Goal: Task Accomplishment & Management: Manage account settings

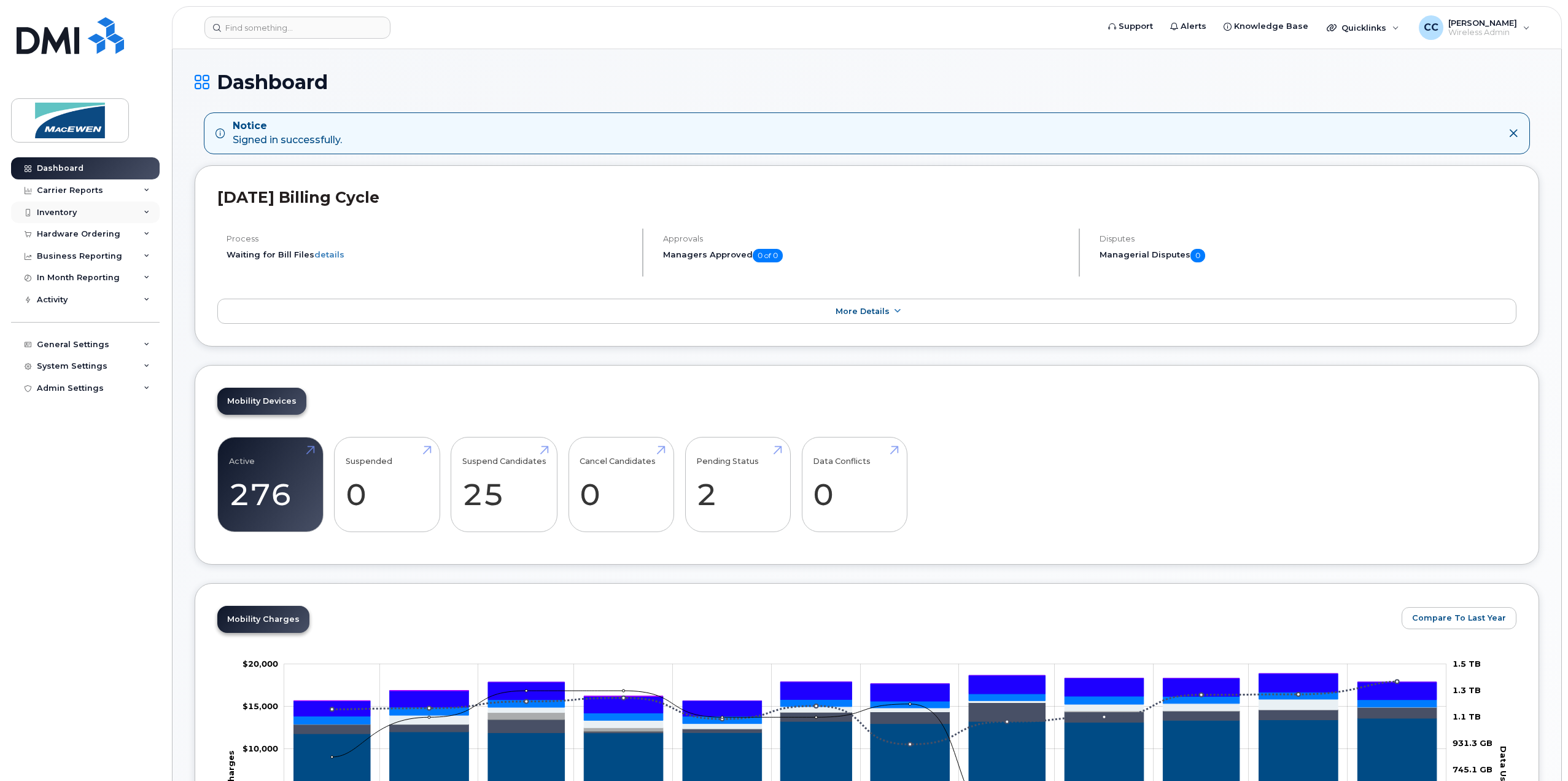
click at [51, 208] on div "Inventory" at bounding box center [57, 212] width 40 height 10
click at [59, 229] on div "Mobility Devices" at bounding box center [77, 235] width 70 height 11
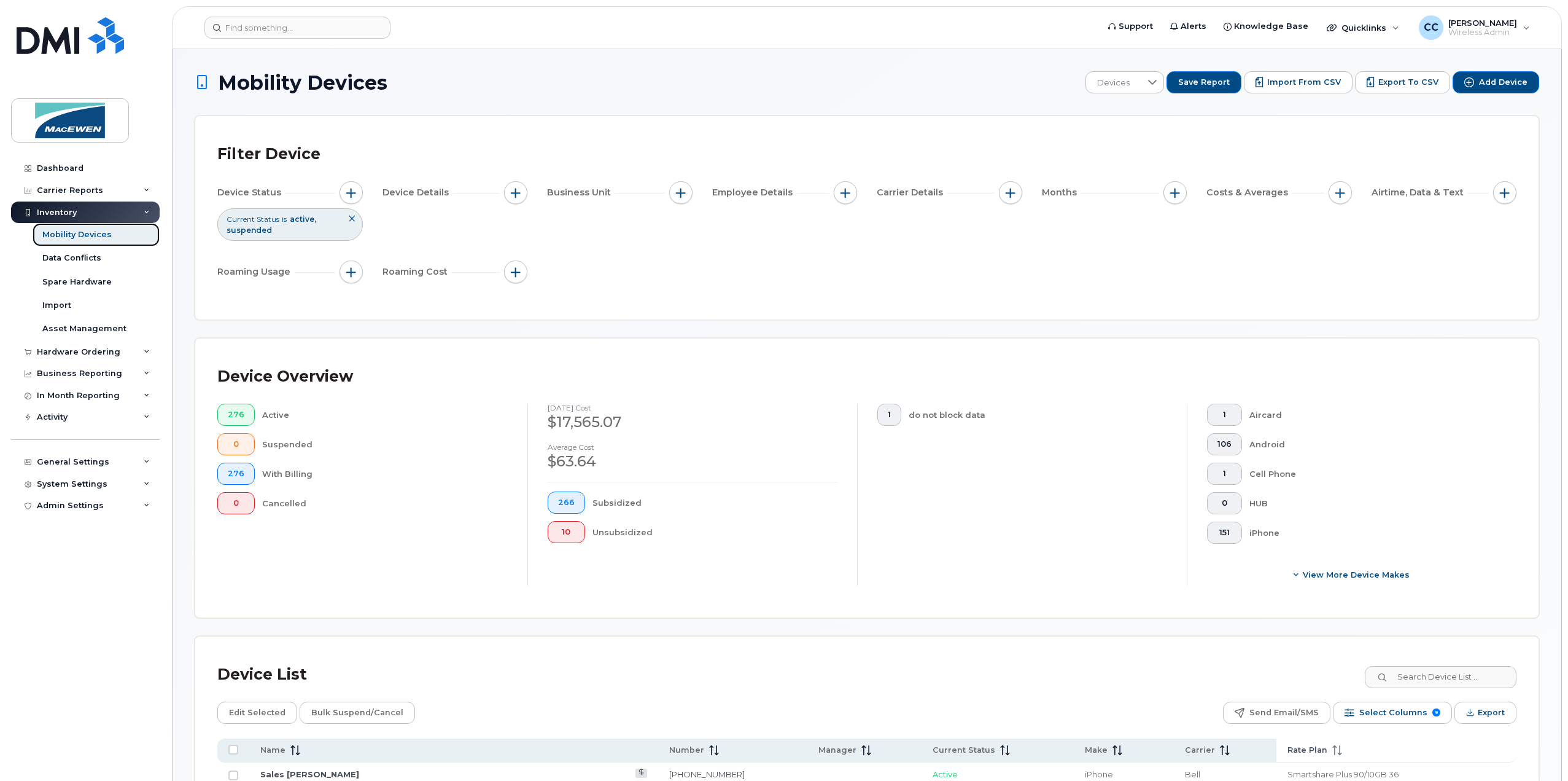
scroll to position [123, 0]
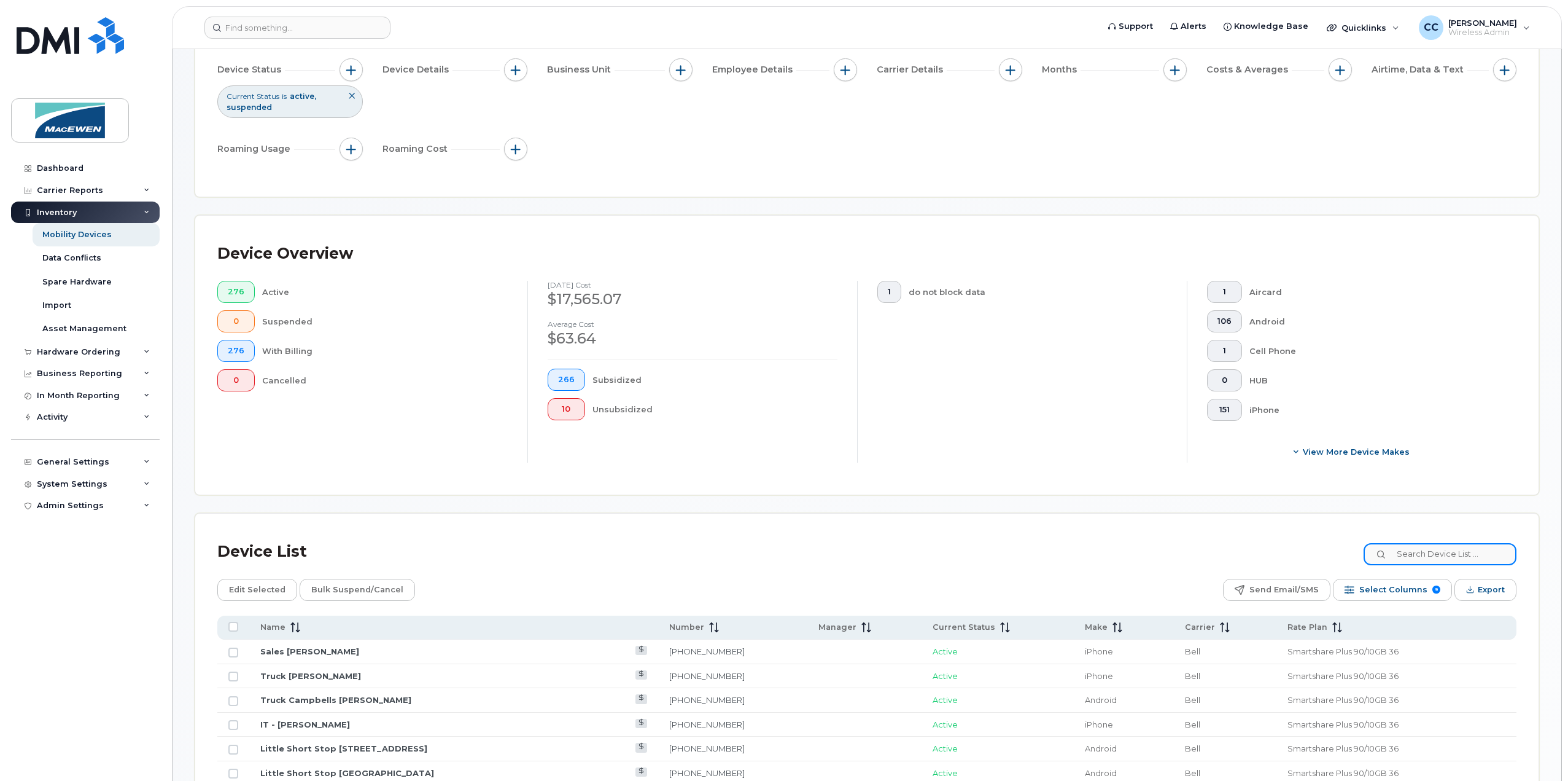
click at [1497, 548] on input at bounding box center [1440, 554] width 153 height 22
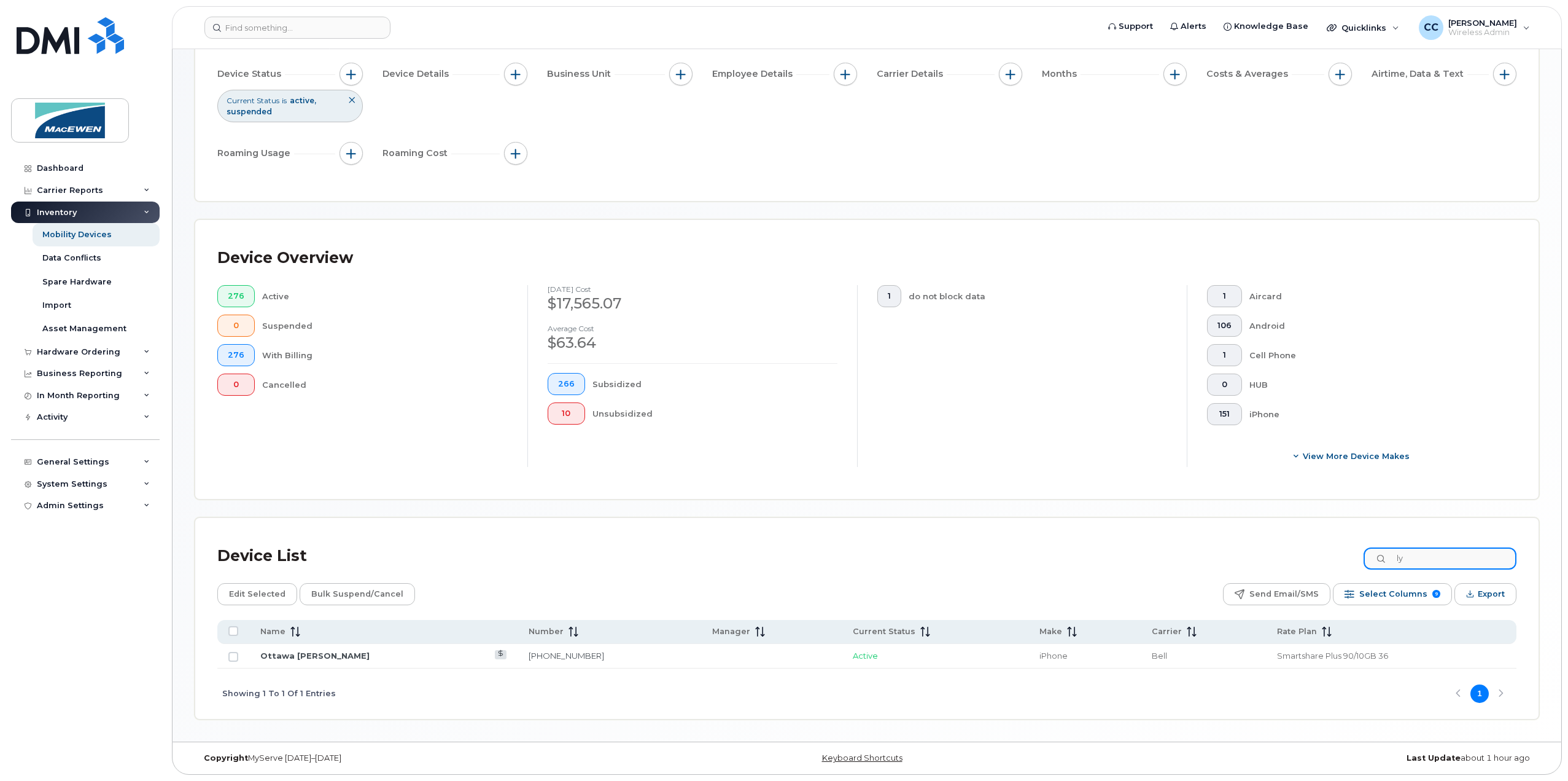
scroll to position [115, 0]
type input "ly"
click at [336, 659] on link "Ottawa Lyndsay Clouthier" at bounding box center [315, 658] width 109 height 10
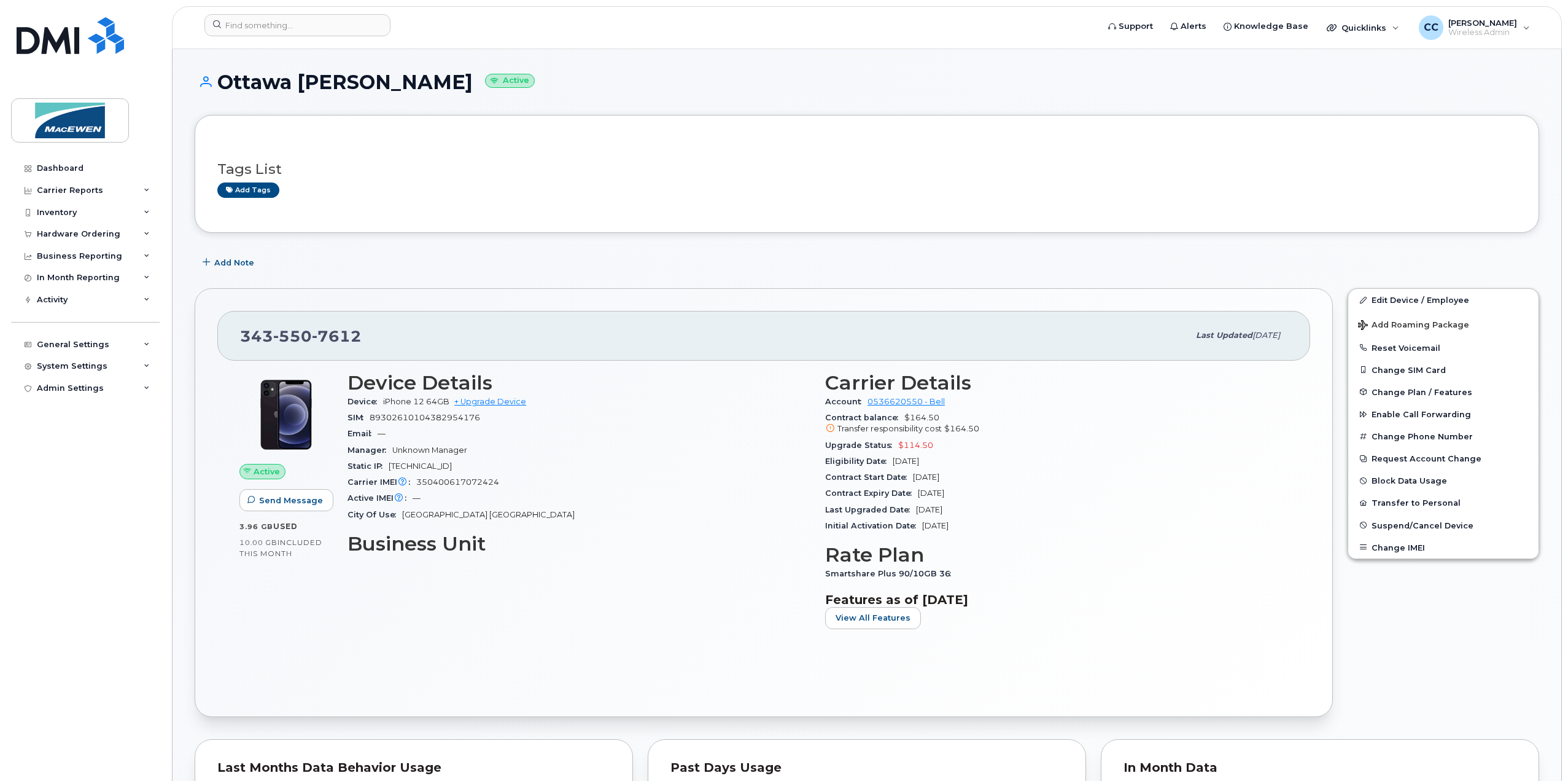
click at [358, 332] on div "343 550 7612" at bounding box center [714, 335] width 948 height 26
drag, startPoint x: 358, startPoint y: 331, endPoint x: 237, endPoint y: 339, distance: 121.3
click at [237, 339] on div "343 550 7612 Last updated Aug 07, 2025" at bounding box center [764, 335] width 1093 height 49
copy span "343 550 7612"
click at [1399, 300] on link "Edit Device / Employee" at bounding box center [1443, 300] width 190 height 22
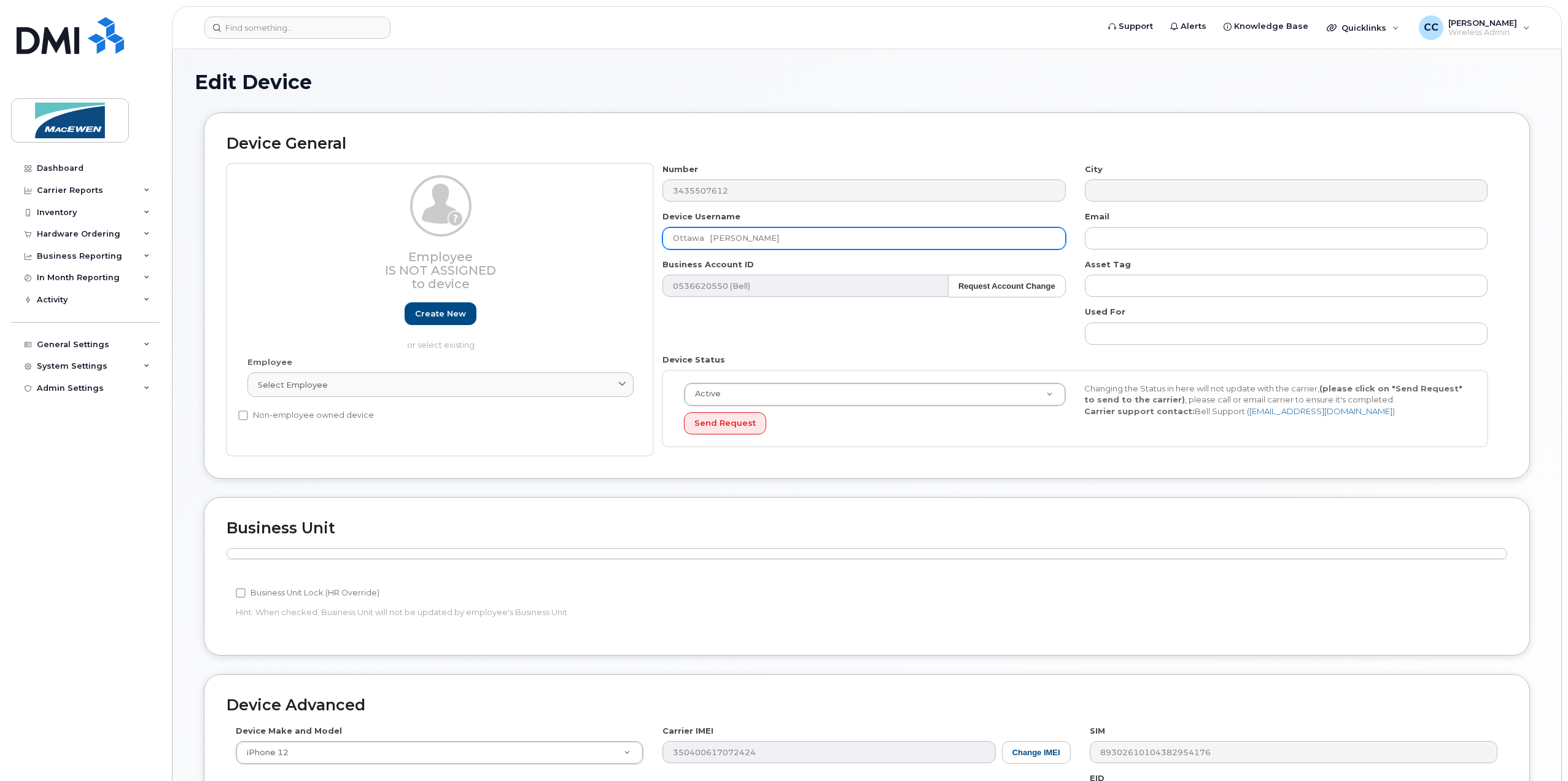
drag, startPoint x: 793, startPoint y: 233, endPoint x: 705, endPoint y: 244, distance: 88.7
click at [705, 244] on input "Ottawa [PERSON_NAME]" at bounding box center [864, 238] width 403 height 22
paste input "Meaghan Landry"
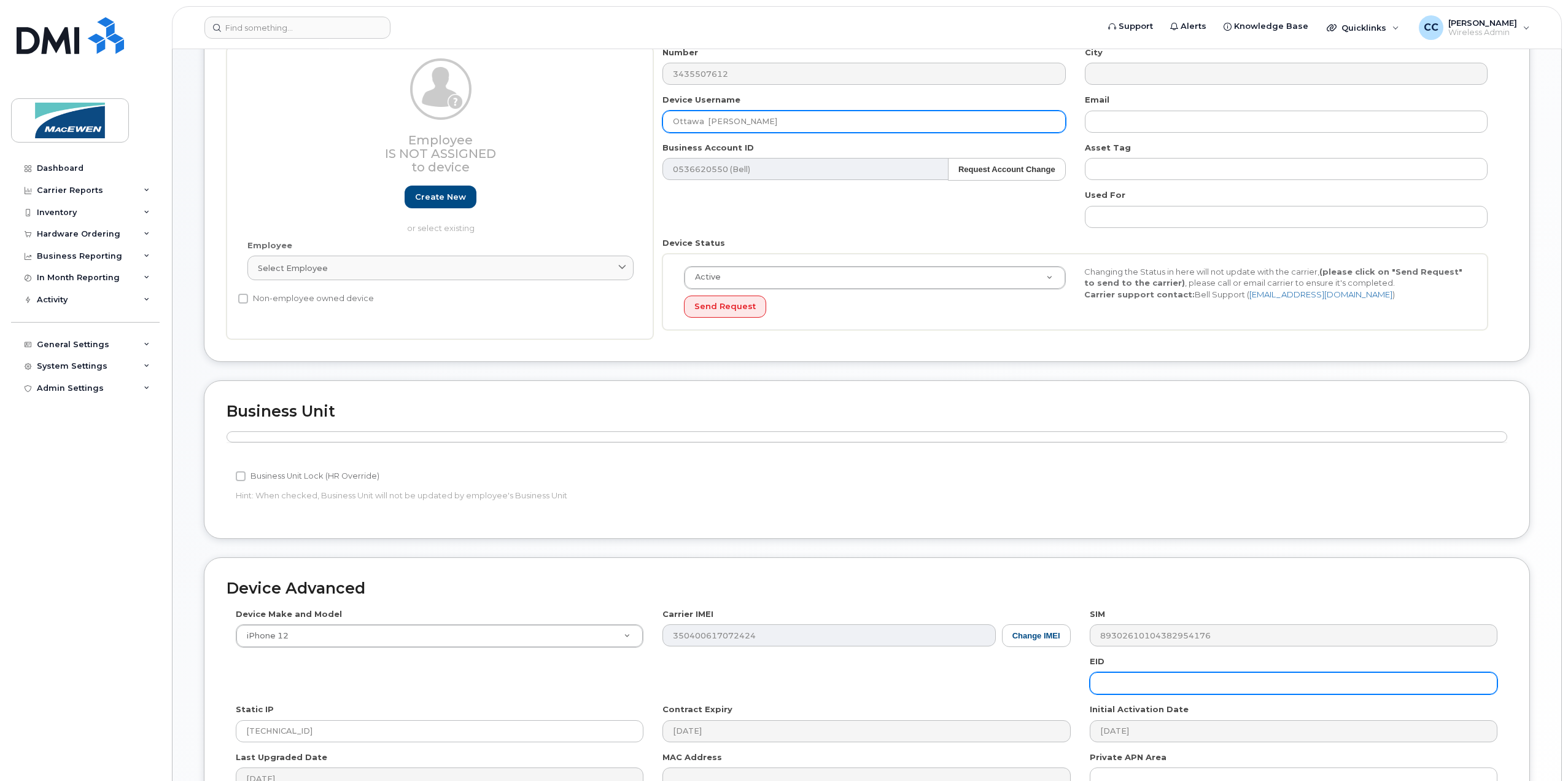
scroll to position [255, 0]
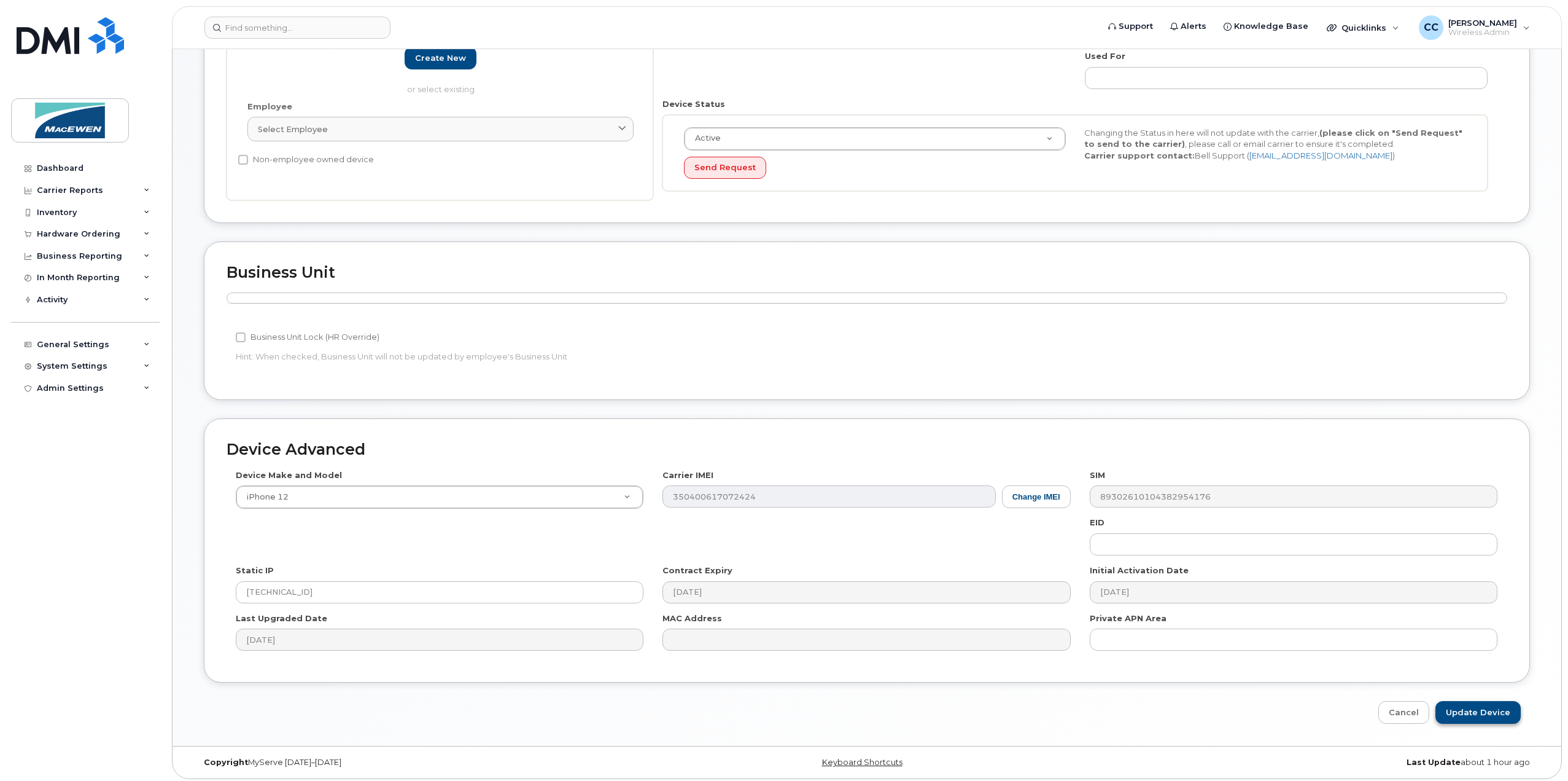
type input "Ottawa Meaghan Landry"
click at [1490, 711] on input "Update Device" at bounding box center [1478, 712] width 85 height 23
type input "Saving..."
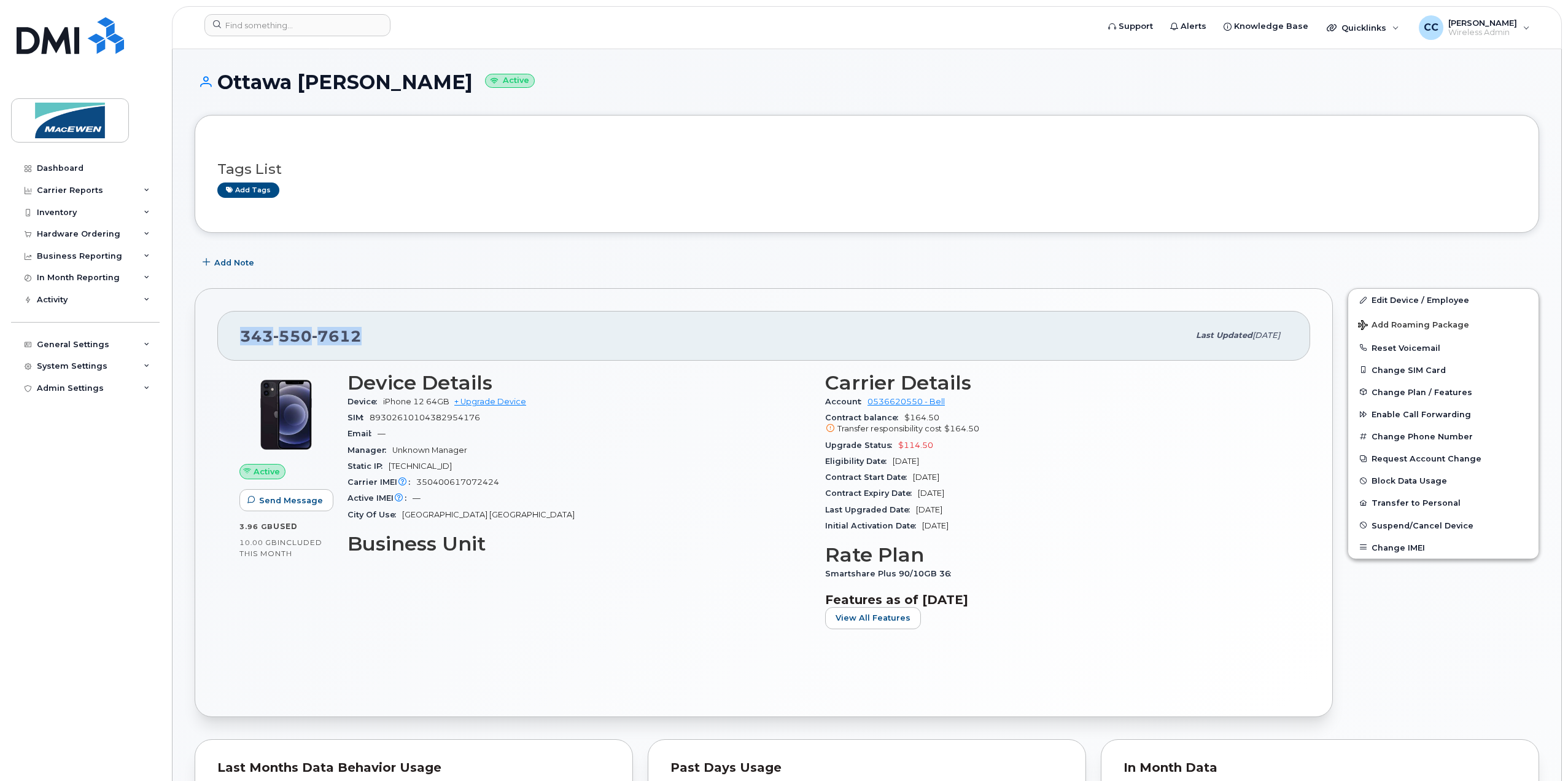
drag, startPoint x: 370, startPoint y: 337, endPoint x: 242, endPoint y: 338, distance: 128.0
click at [242, 338] on div "[PHONE_NUMBER]" at bounding box center [714, 335] width 948 height 26
copy span "[PHONE_NUMBER]"
